Goal: Task Accomplishment & Management: Manage account settings

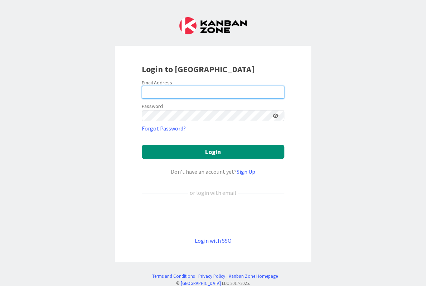
click at [179, 87] on input "email" at bounding box center [213, 92] width 142 height 13
click at [0, 286] on com-1password-button at bounding box center [0, 286] width 0 height 0
type input "[EMAIL_ADDRESS][DOMAIN_NAME]"
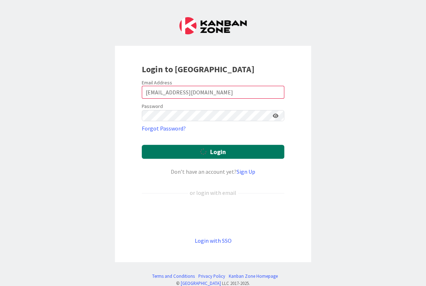
click at [191, 145] on button "Login" at bounding box center [213, 152] width 142 height 14
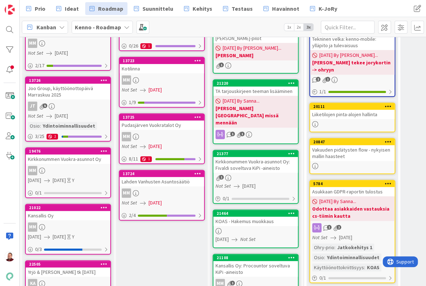
scroll to position [49, 0]
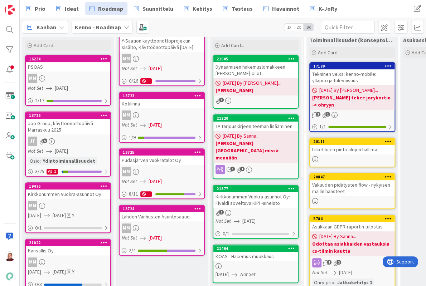
click at [78, 74] on div "MM" at bounding box center [68, 78] width 84 height 9
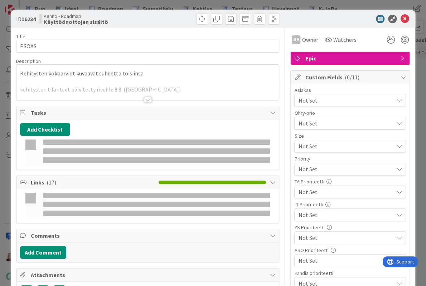
type textarea "x"
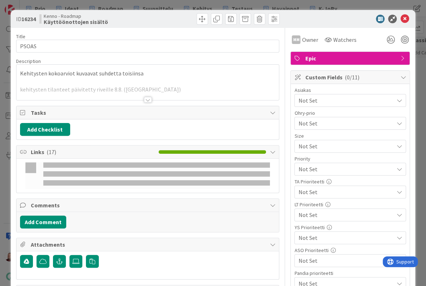
click at [148, 97] on div at bounding box center [148, 100] width 8 height 6
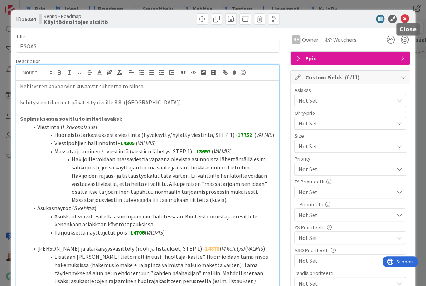
click at [405, 18] on icon at bounding box center [404, 19] width 9 height 9
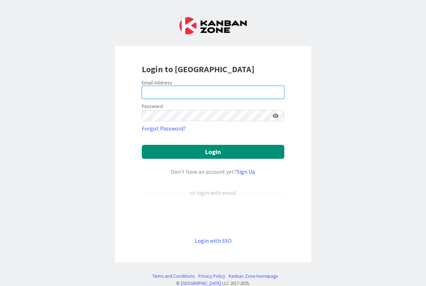
click at [196, 86] on input "email" at bounding box center [213, 92] width 142 height 13
type input "[EMAIL_ADDRESS][DOMAIN_NAME]"
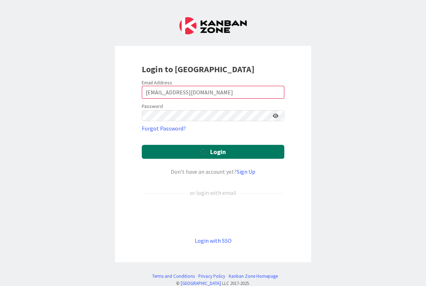
click at [204, 148] on icon "submit" at bounding box center [203, 151] width 6 height 6
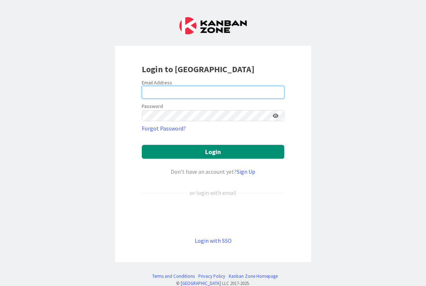
click at [204, 87] on input "email" at bounding box center [213, 92] width 142 height 13
type input "[EMAIL_ADDRESS][DOMAIN_NAME]"
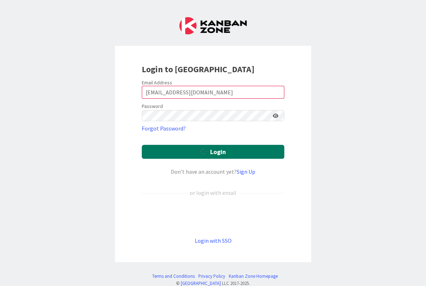
click at [199, 146] on button "Login" at bounding box center [213, 152] width 142 height 14
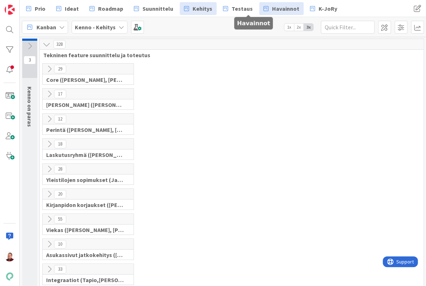
click at [272, 9] on span "Havainnot" at bounding box center [285, 8] width 27 height 9
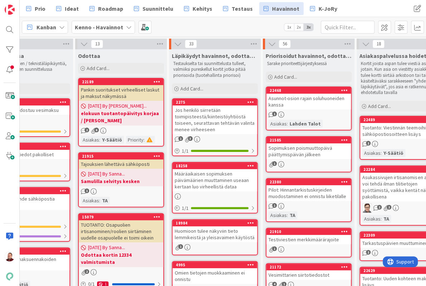
scroll to position [0, 187]
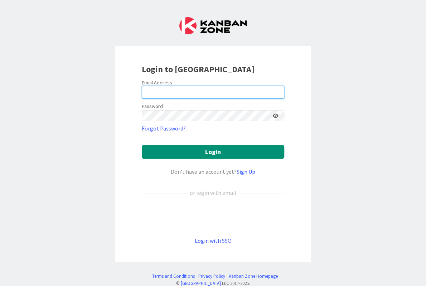
type input "[EMAIL_ADDRESS][DOMAIN_NAME]"
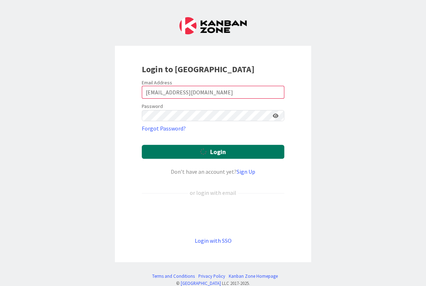
click at [209, 147] on div "submit" at bounding box center [205, 152] width 10 height 10
